Goal: Information Seeking & Learning: Understand process/instructions

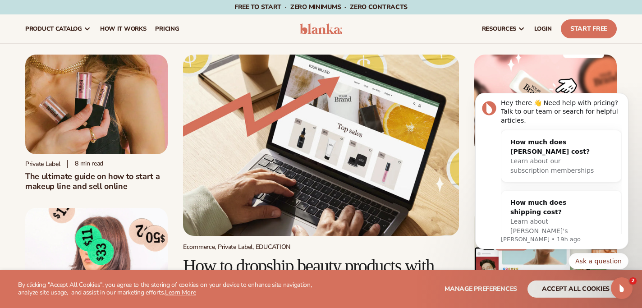
click at [135, 181] on h1 "The ultimate guide on how to start a makeup line and sell online" at bounding box center [96, 181] width 142 height 20
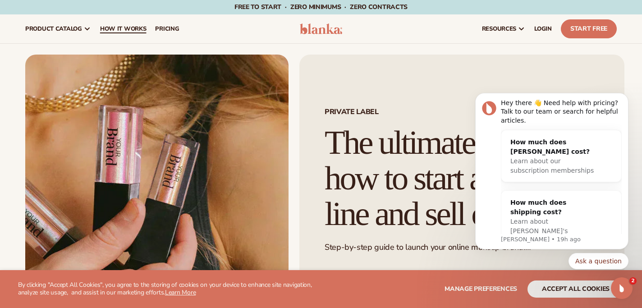
click at [135, 29] on span "How It Works" at bounding box center [123, 28] width 46 height 7
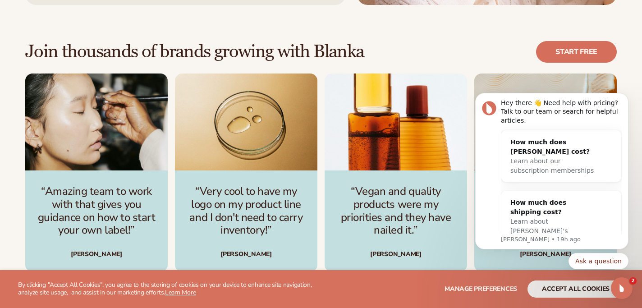
scroll to position [1199, 0]
